Goal: Information Seeking & Learning: Learn about a topic

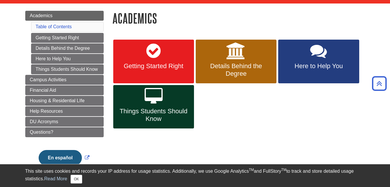
scroll to position [60, 0]
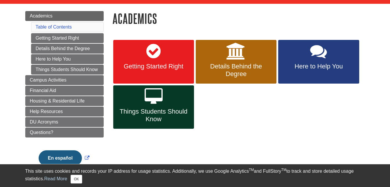
click at [78, 43] on ul "Getting Started Right Details Behind the Degree Here to Help You Things Student…" at bounding box center [67, 53] width 73 height 41
click at [76, 38] on link "Getting Started Right" at bounding box center [67, 38] width 73 height 10
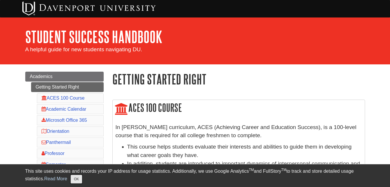
click at [78, 176] on button "OK" at bounding box center [76, 178] width 11 height 9
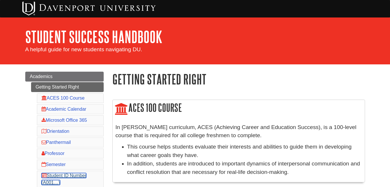
click at [68, 176] on link "Student ID Number (A001…)" at bounding box center [64, 179] width 45 height 12
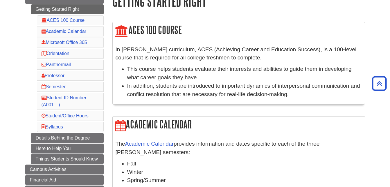
scroll to position [68, 0]
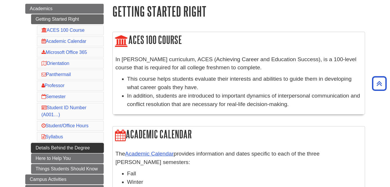
click at [78, 145] on link "Details Behind the Degree" at bounding box center [67, 148] width 73 height 10
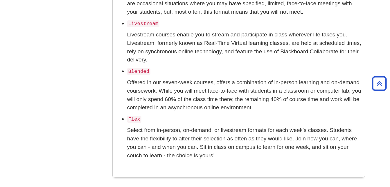
scroll to position [691, 0]
